Goal: Task Accomplishment & Management: Complete application form

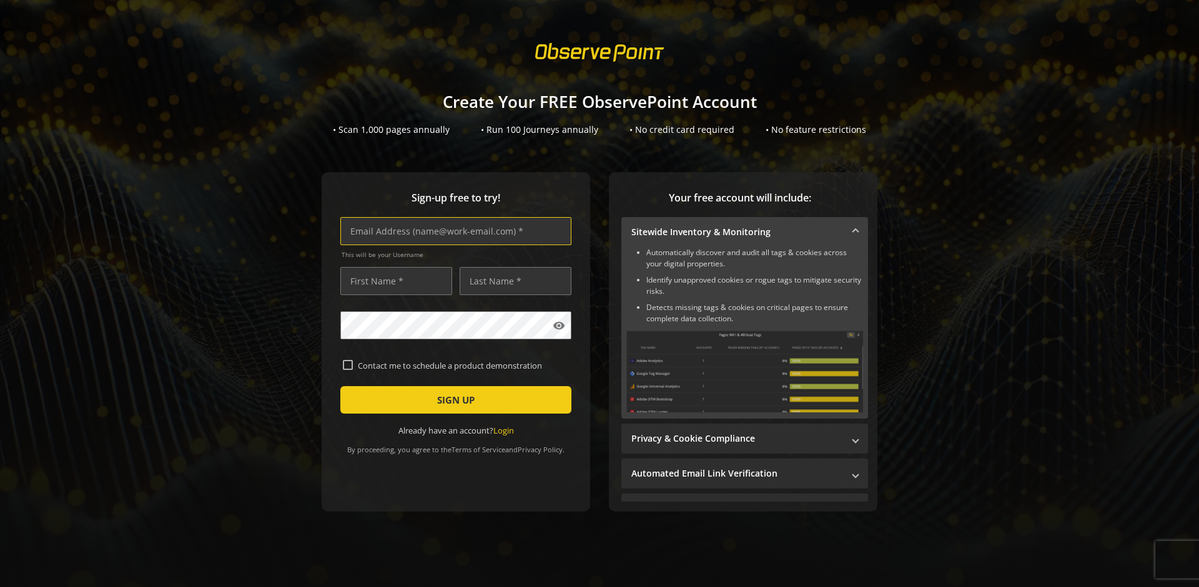
click at [453, 231] on input "text" at bounding box center [455, 231] width 231 height 28
type input "[EMAIL_ADDRESS][DOMAIN_NAME]"
click at [393, 281] on input "text" at bounding box center [396, 281] width 112 height 28
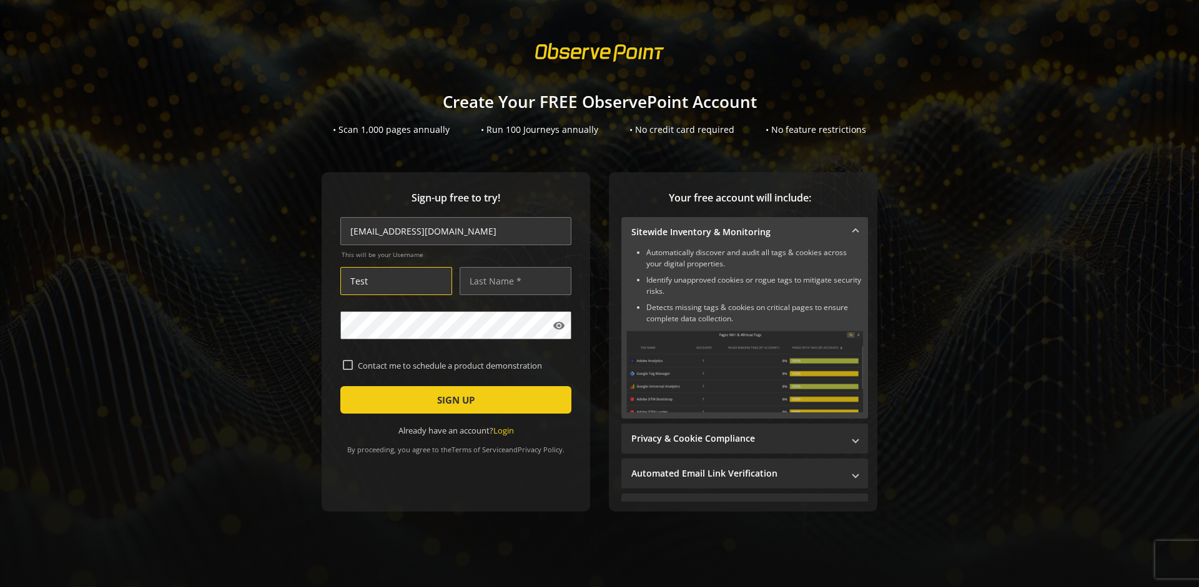
type input "Test"
click at [512, 281] on input "text" at bounding box center [516, 281] width 112 height 28
type input "Test"
click at [453, 400] on span "SIGN UP" at bounding box center [455, 400] width 37 height 22
